Goal: Information Seeking & Learning: Learn about a topic

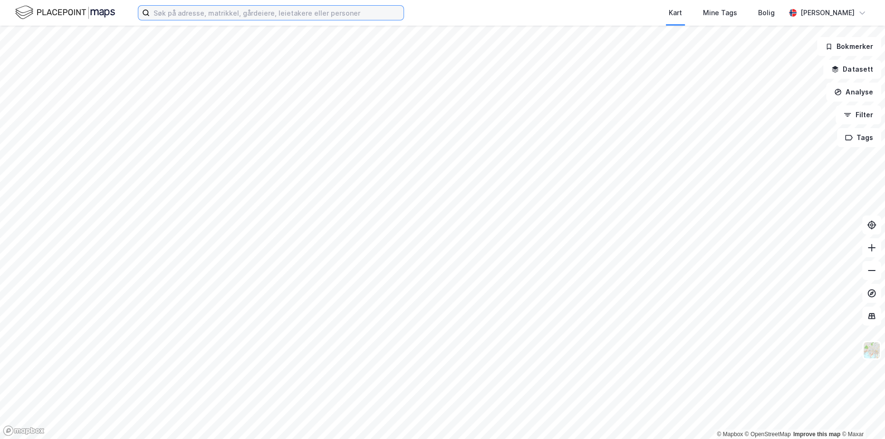
click at [327, 14] on input at bounding box center [277, 13] width 254 height 14
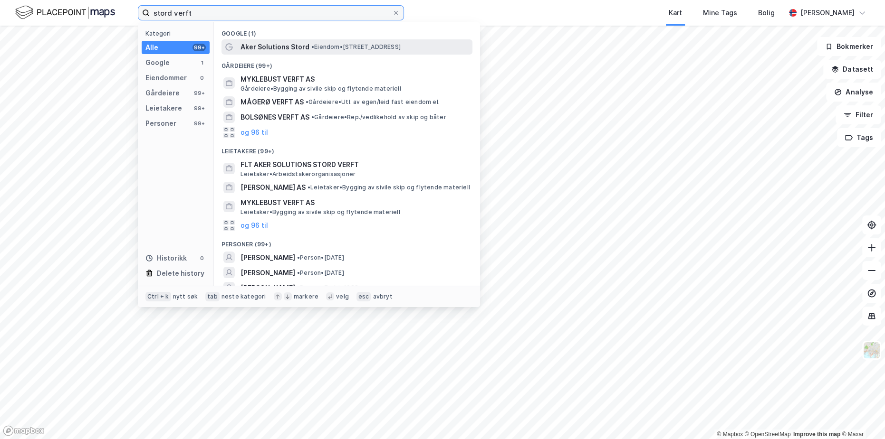
type input "stord verft"
click at [286, 52] on span "Aker Solutions Stord" at bounding box center [274, 46] width 69 height 11
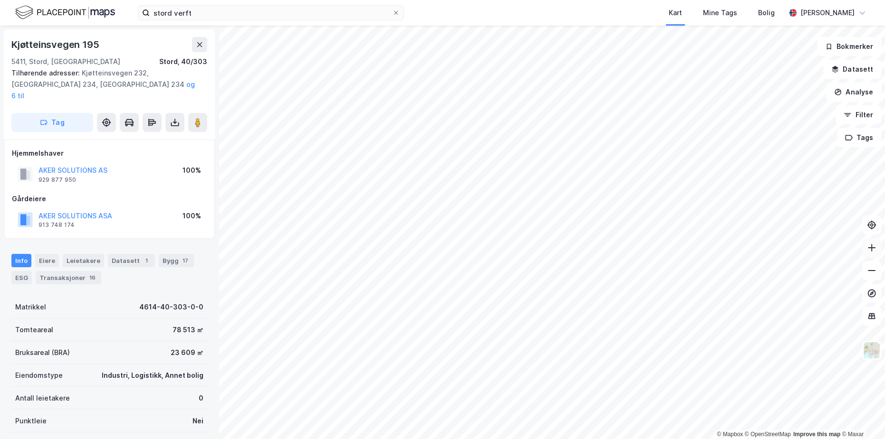
click at [875, 245] on icon at bounding box center [872, 248] width 10 height 10
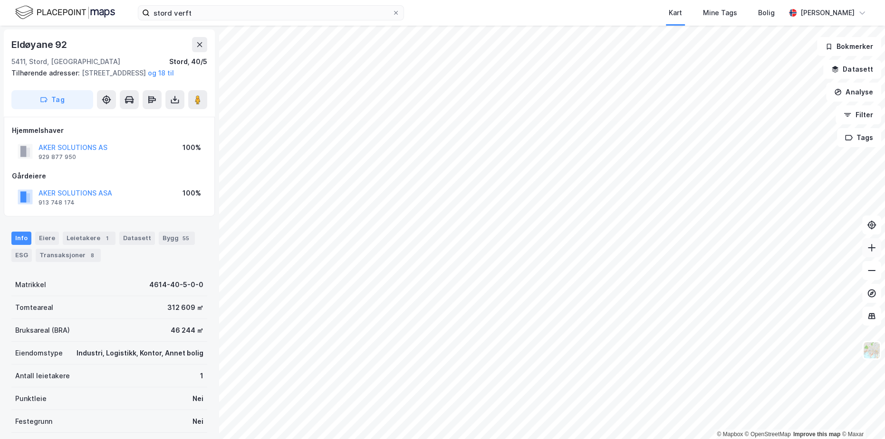
click at [880, 245] on button at bounding box center [871, 247] width 19 height 19
click at [875, 275] on icon at bounding box center [872, 271] width 10 height 10
click at [871, 271] on icon at bounding box center [872, 270] width 8 height 1
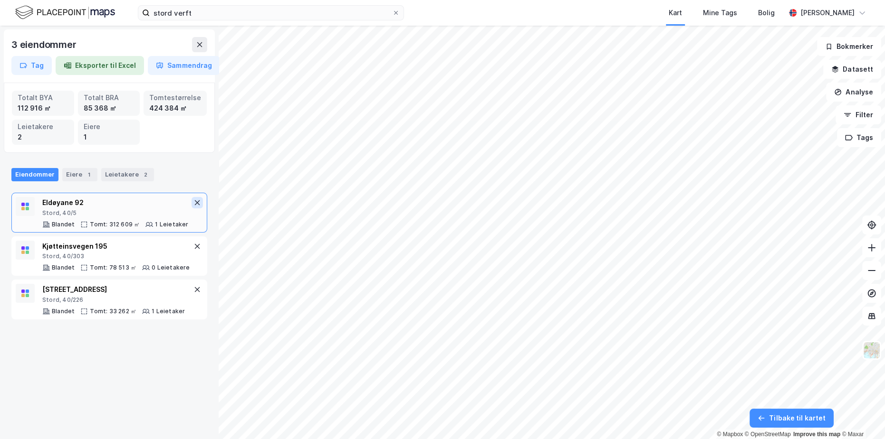
click at [193, 199] on icon at bounding box center [197, 203] width 8 height 8
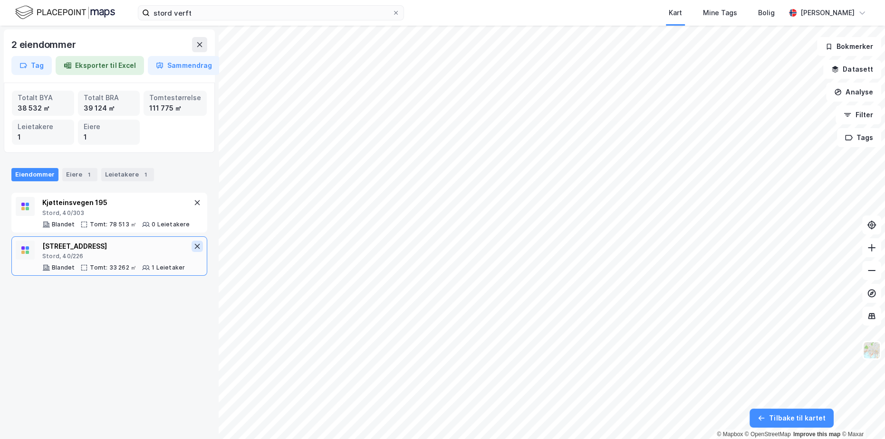
click at [193, 245] on icon at bounding box center [197, 247] width 8 height 8
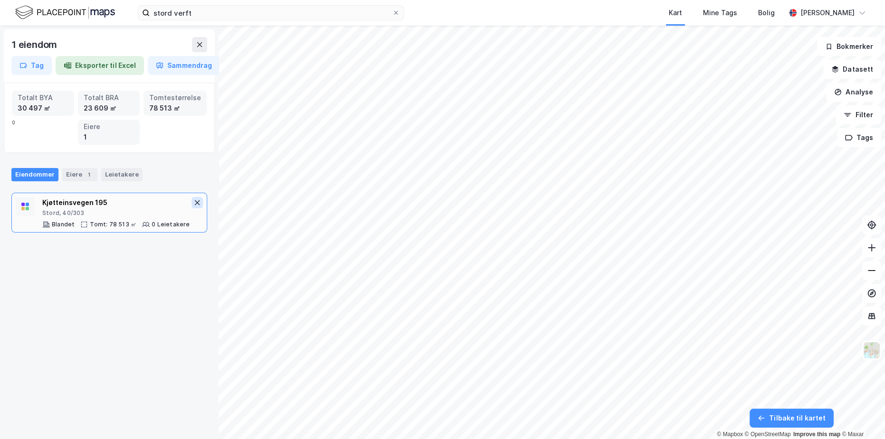
click at [191, 206] on button at bounding box center [196, 202] width 11 height 11
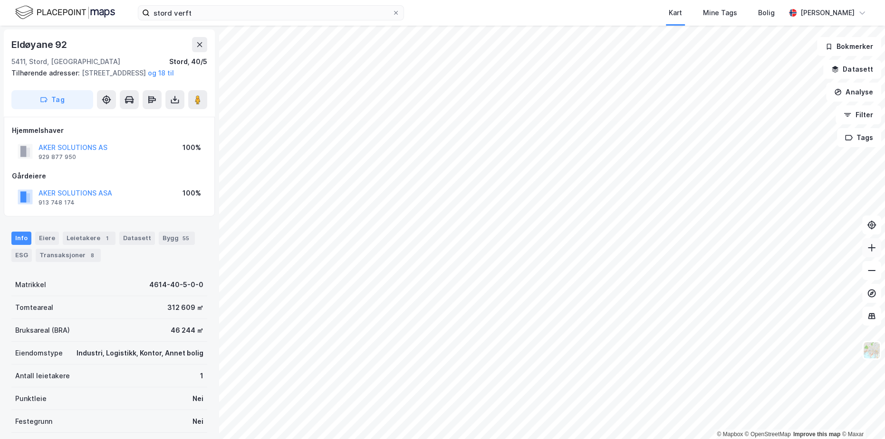
click at [876, 252] on button at bounding box center [871, 247] width 19 height 19
click at [871, 248] on icon at bounding box center [871, 248] width 1 height 8
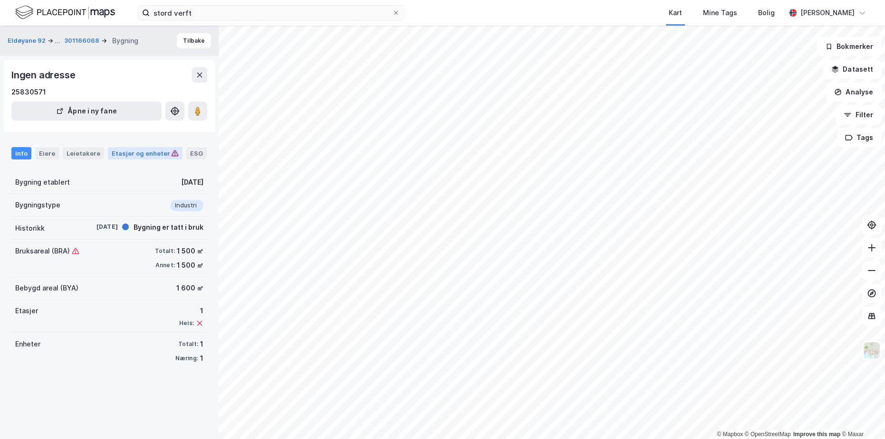
click at [151, 152] on div "Etasjer og enheter" at bounding box center [145, 153] width 67 height 9
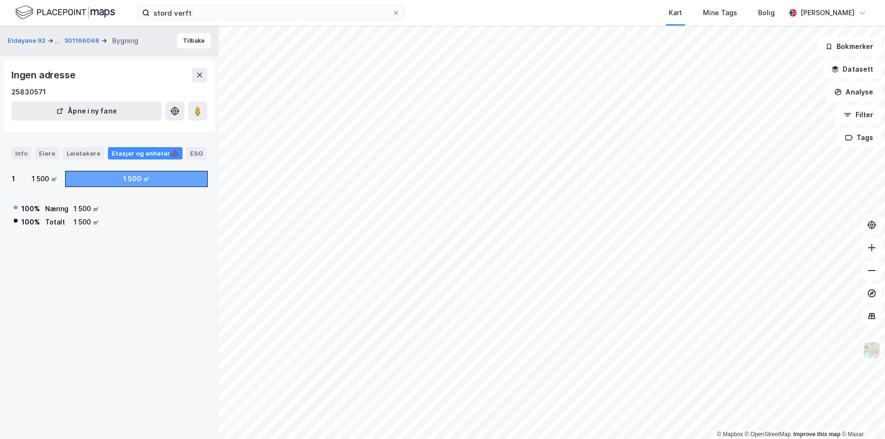
click at [151, 152] on div "Etasjer og enheter" at bounding box center [145, 153] width 67 height 9
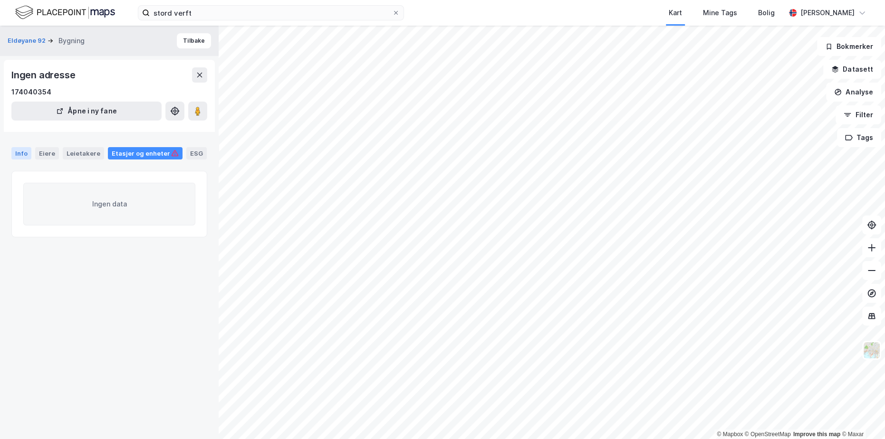
click at [25, 149] on div "Info" at bounding box center [21, 153] width 20 height 12
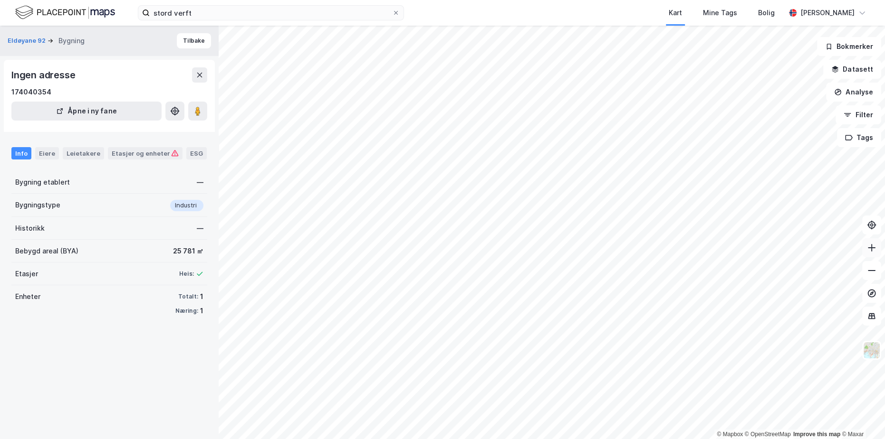
click at [868, 248] on icon at bounding box center [872, 248] width 10 height 10
click at [871, 271] on icon at bounding box center [872, 270] width 8 height 1
click at [874, 248] on icon at bounding box center [872, 248] width 8 height 1
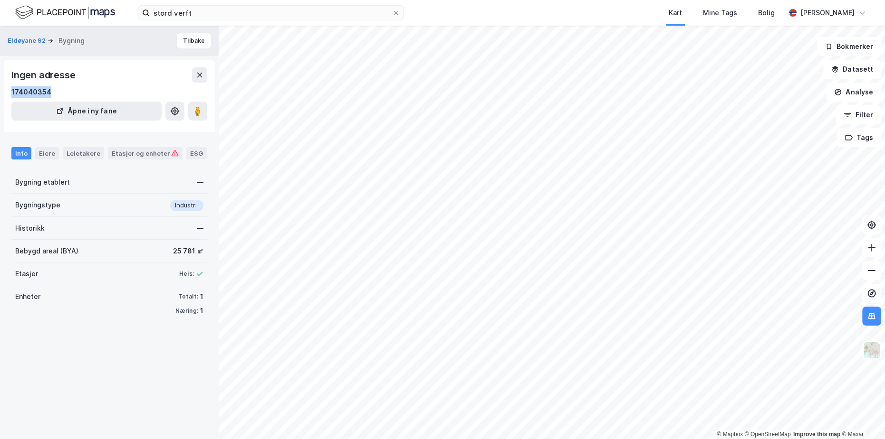
drag, startPoint x: 50, startPoint y: 90, endPoint x: 3, endPoint y: 91, distance: 47.5
click at [3, 91] on div "Eldøyane 92 Bygning Tilbake Ingen adresse 174040354 Åpne i ny fane Info Eiere L…" at bounding box center [109, 233] width 219 height 414
copy div "174040354"
